Goal: Information Seeking & Learning: Learn about a topic

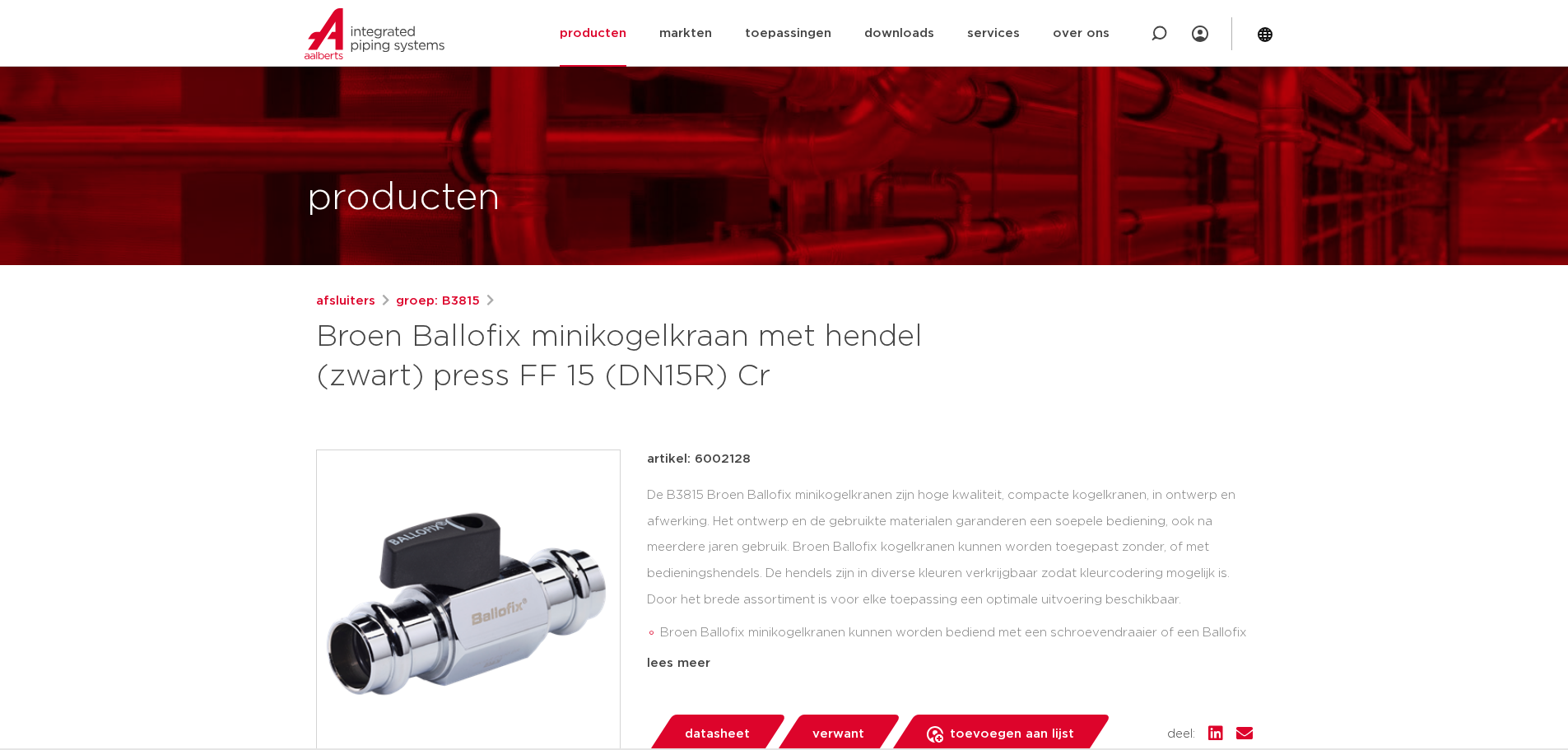
scroll to position [329, 0]
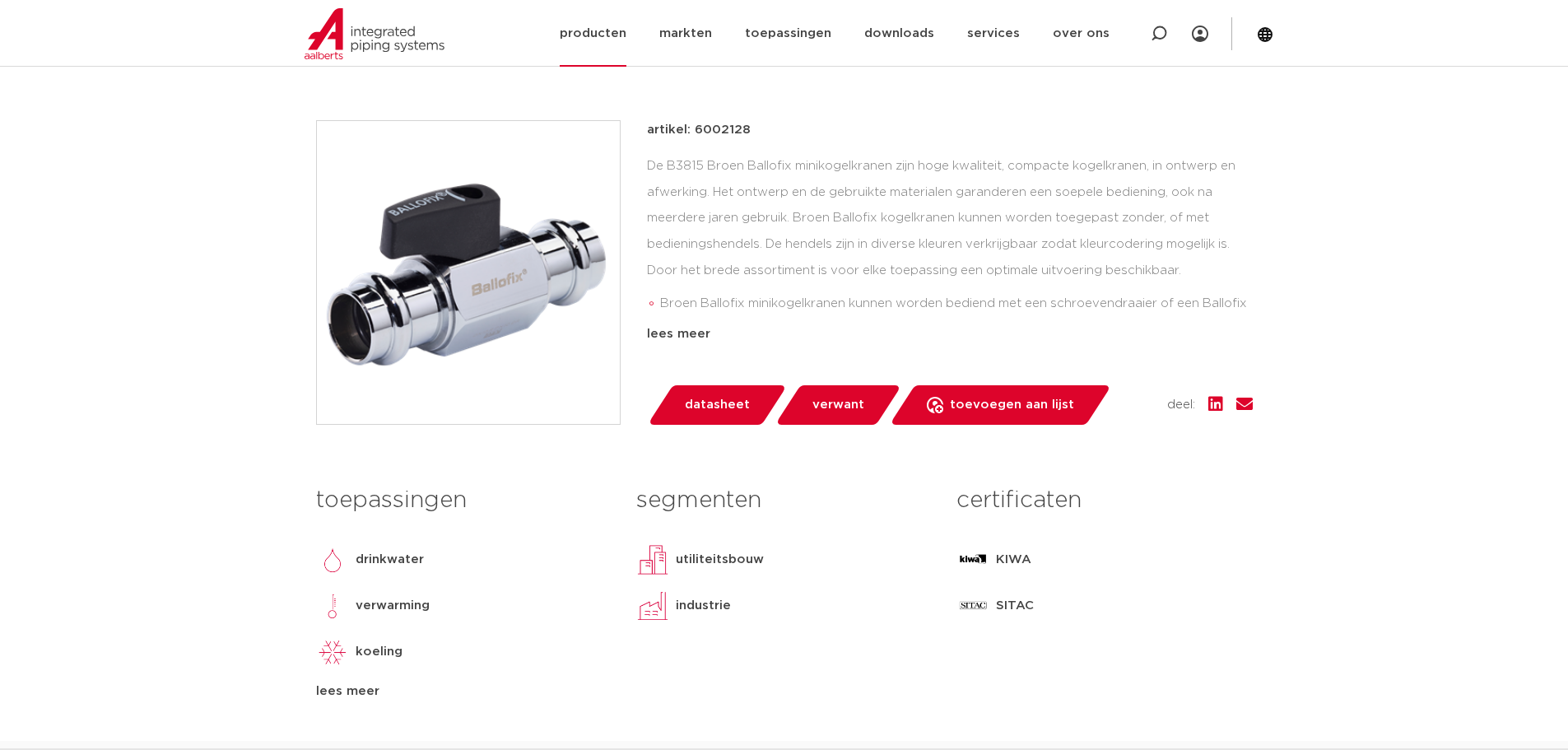
click at [619, 33] on link "producten" at bounding box center [592, 33] width 67 height 67
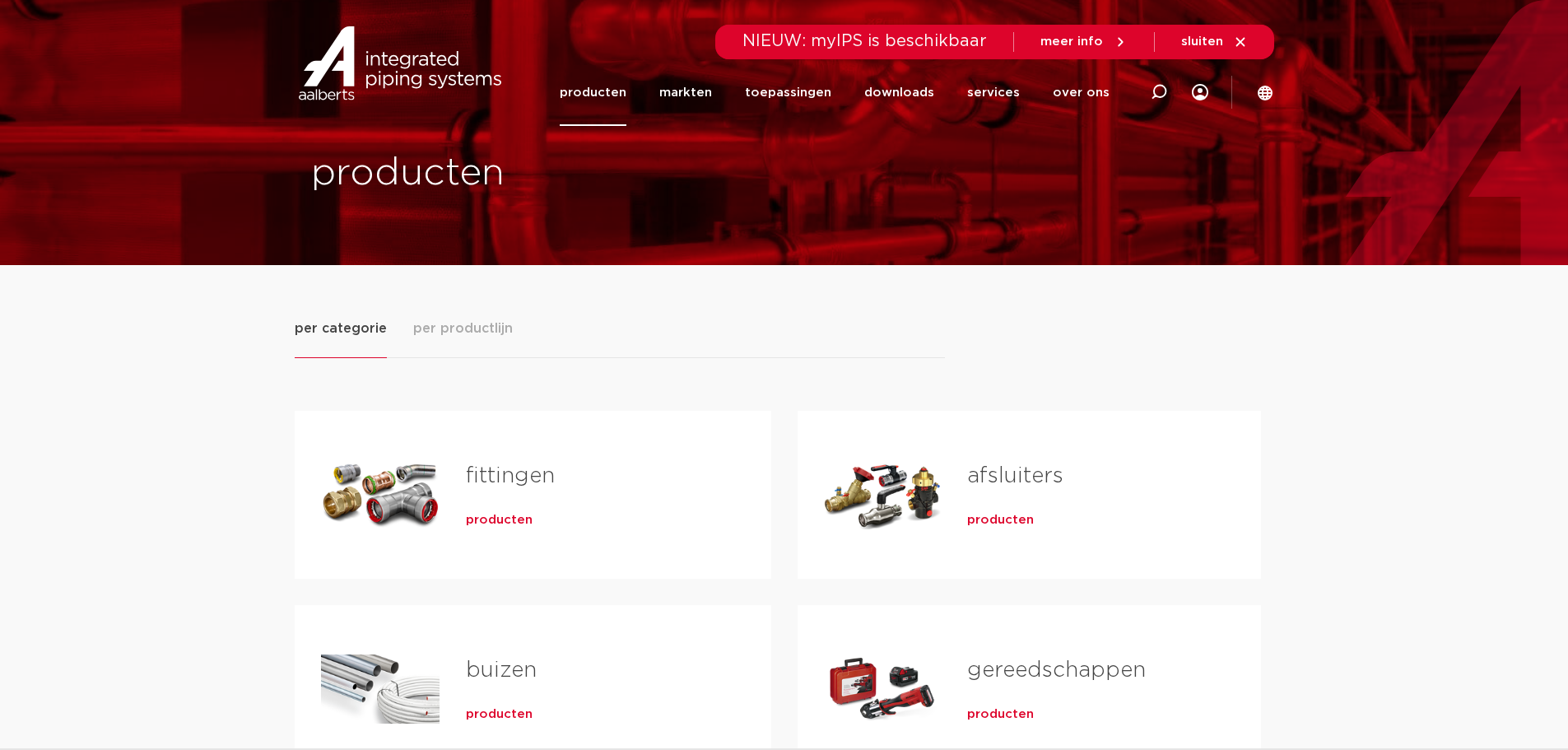
click at [1045, 498] on h2 "afsluiters" at bounding box center [1087, 479] width 240 height 37
click at [1004, 517] on span "producten" at bounding box center [1000, 520] width 67 height 16
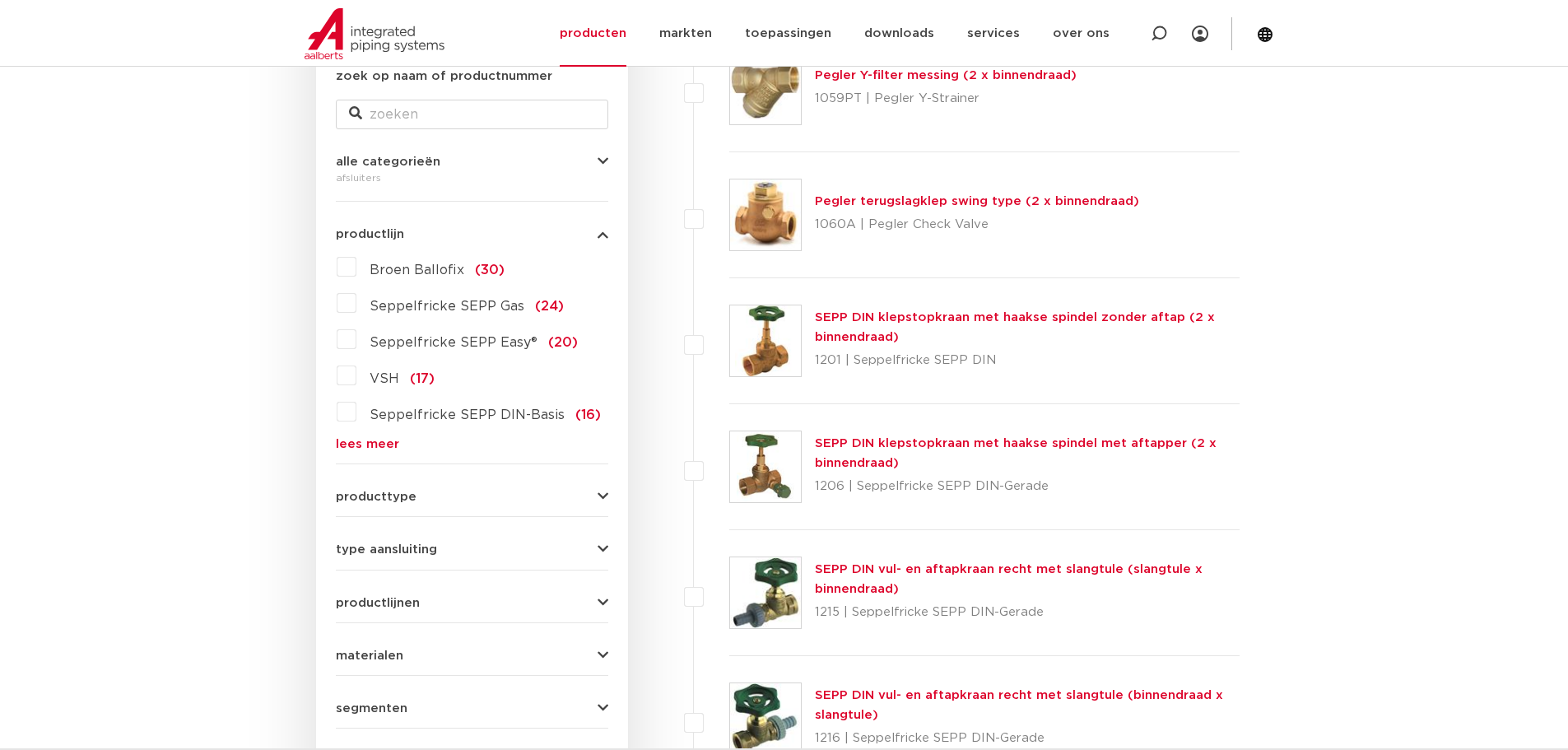
scroll to position [329, 0]
click at [384, 445] on link "lees meer" at bounding box center [472, 445] width 272 height 13
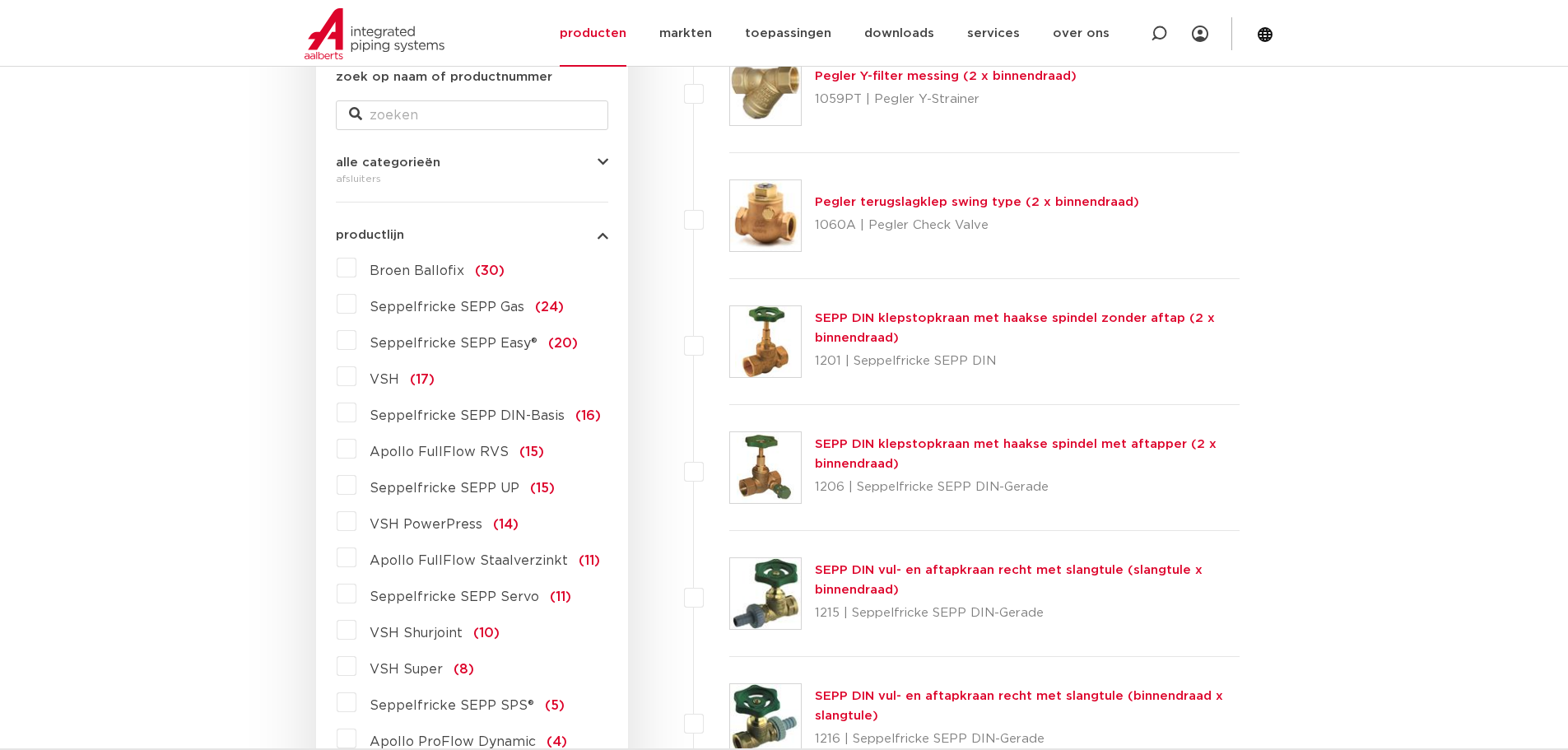
click at [356, 272] on label "Broen Ballofix (30)" at bounding box center [430, 267] width 148 height 26
click at [0, 0] on input "Broen Ballofix (30)" at bounding box center [0, 0] width 0 height 0
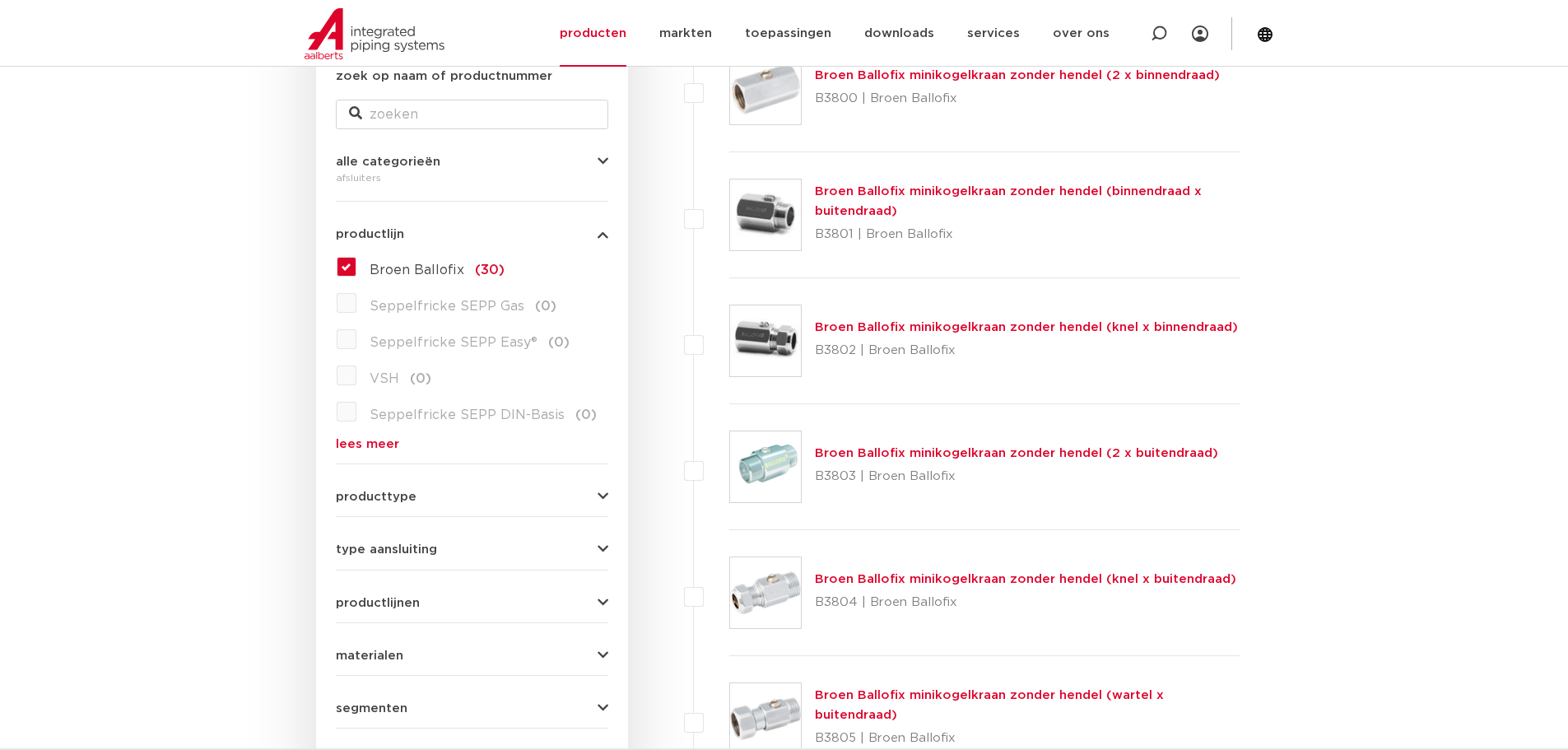
scroll to position [329, 0]
click at [1008, 323] on link "Broen Ballofix minikogelkraan zonder hendel (knel x binnendraad)" at bounding box center [1027, 328] width 423 height 13
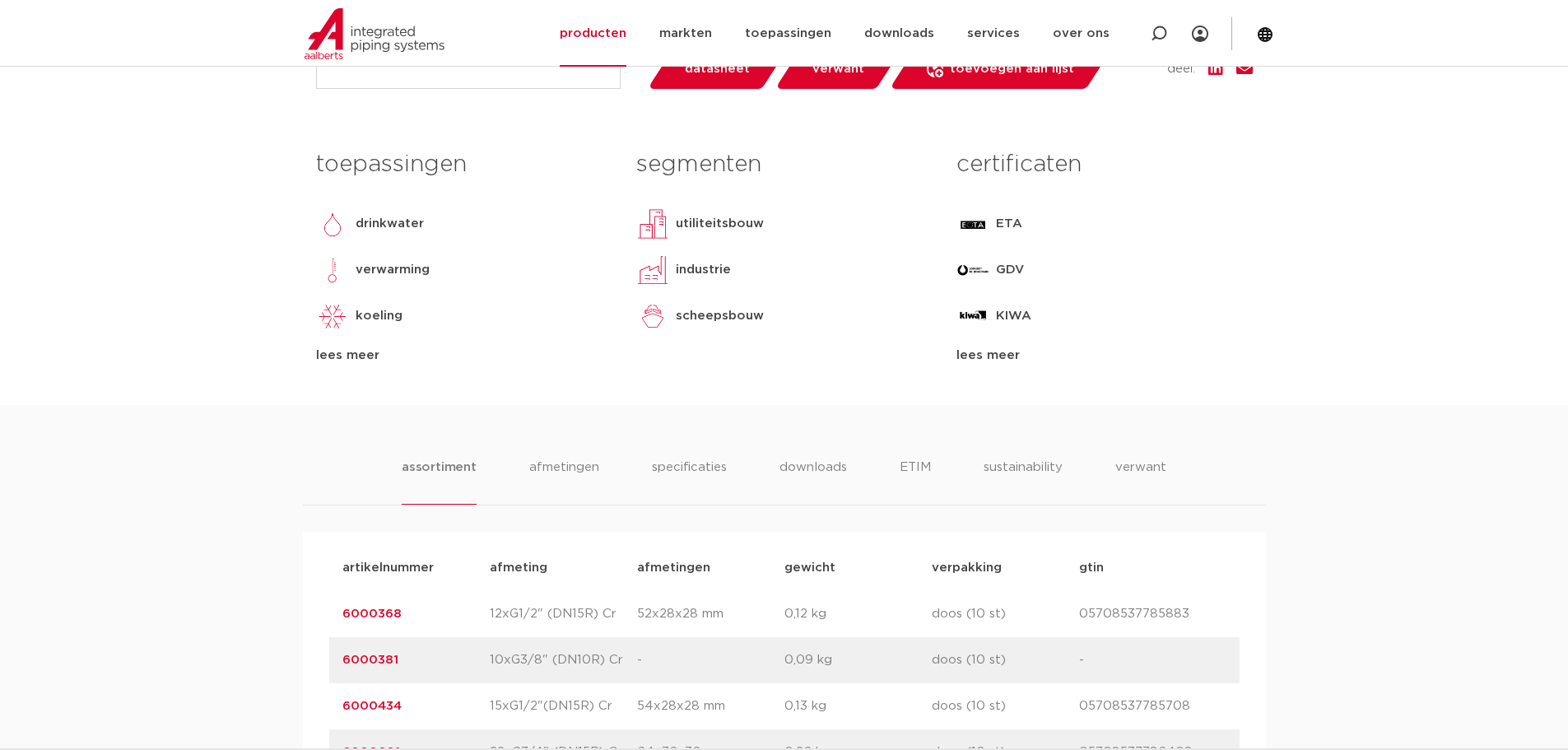
scroll to position [987, 0]
